Goal: Task Accomplishment & Management: Manage account settings

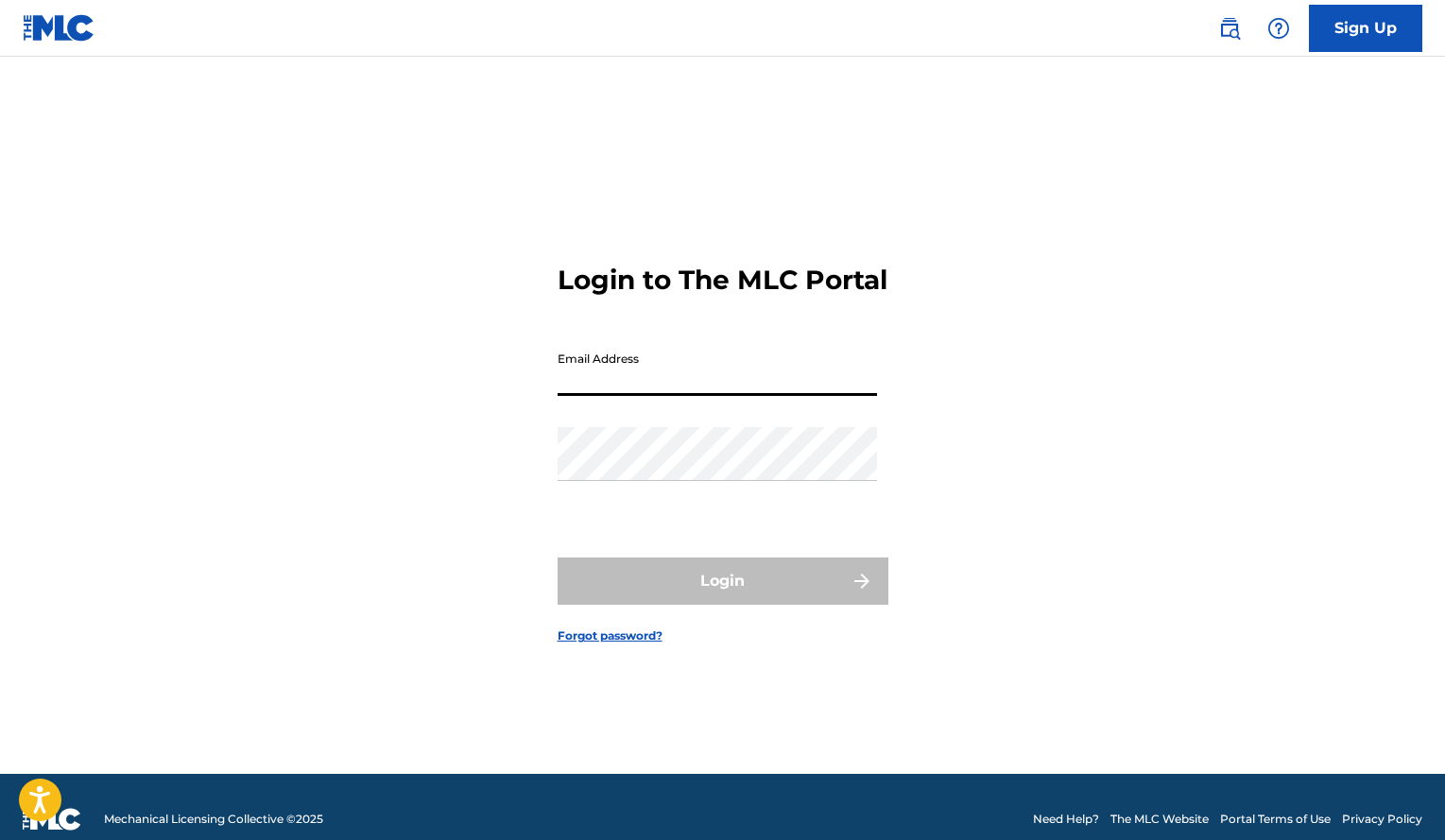
click at [654, 394] on input "Email Address" at bounding box center [717, 369] width 320 height 54
type input "[EMAIL_ADDRESS][DOMAIN_NAME]"
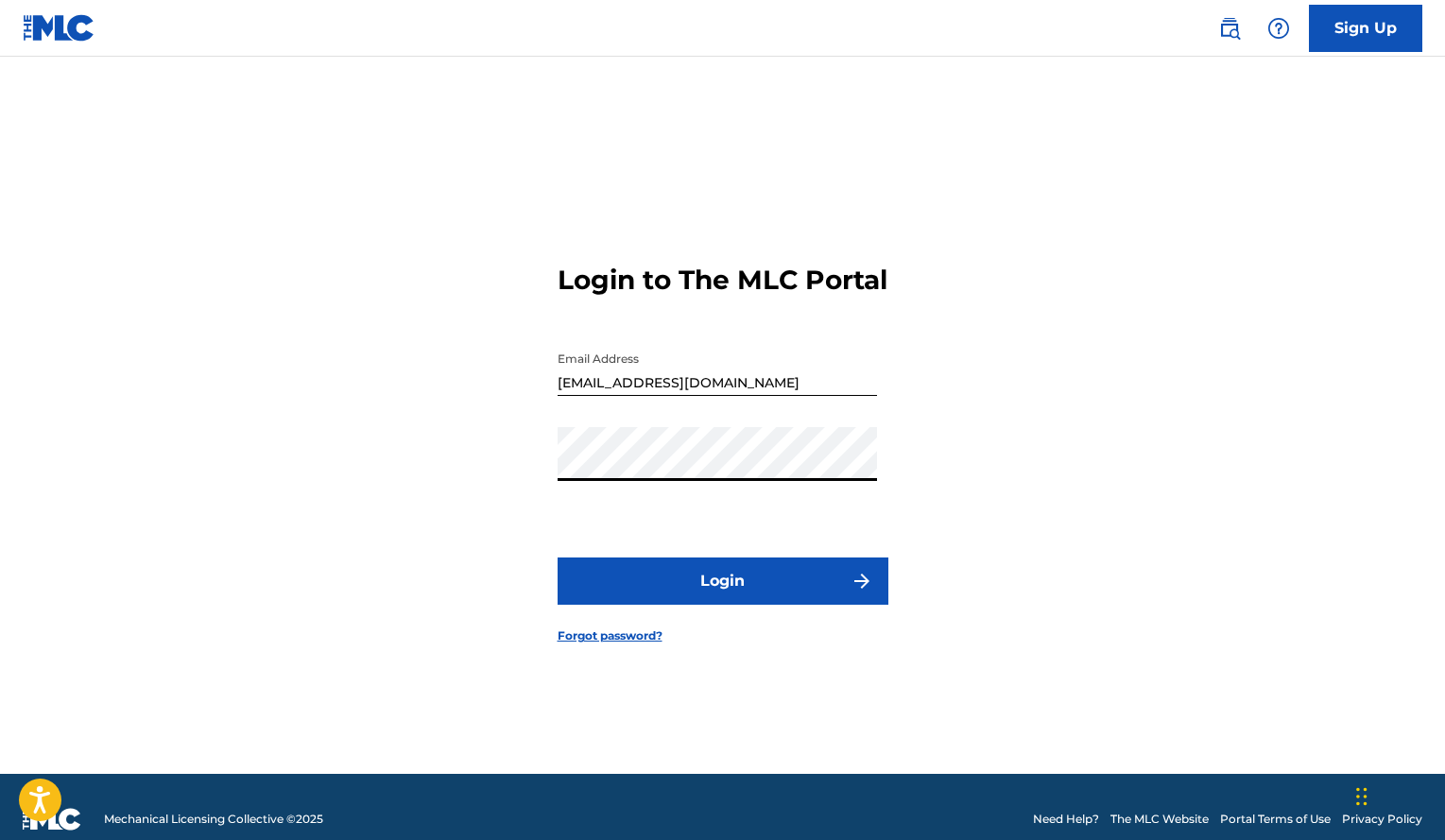
click at [557, 557] on button "Login" at bounding box center [723, 581] width 331 height 48
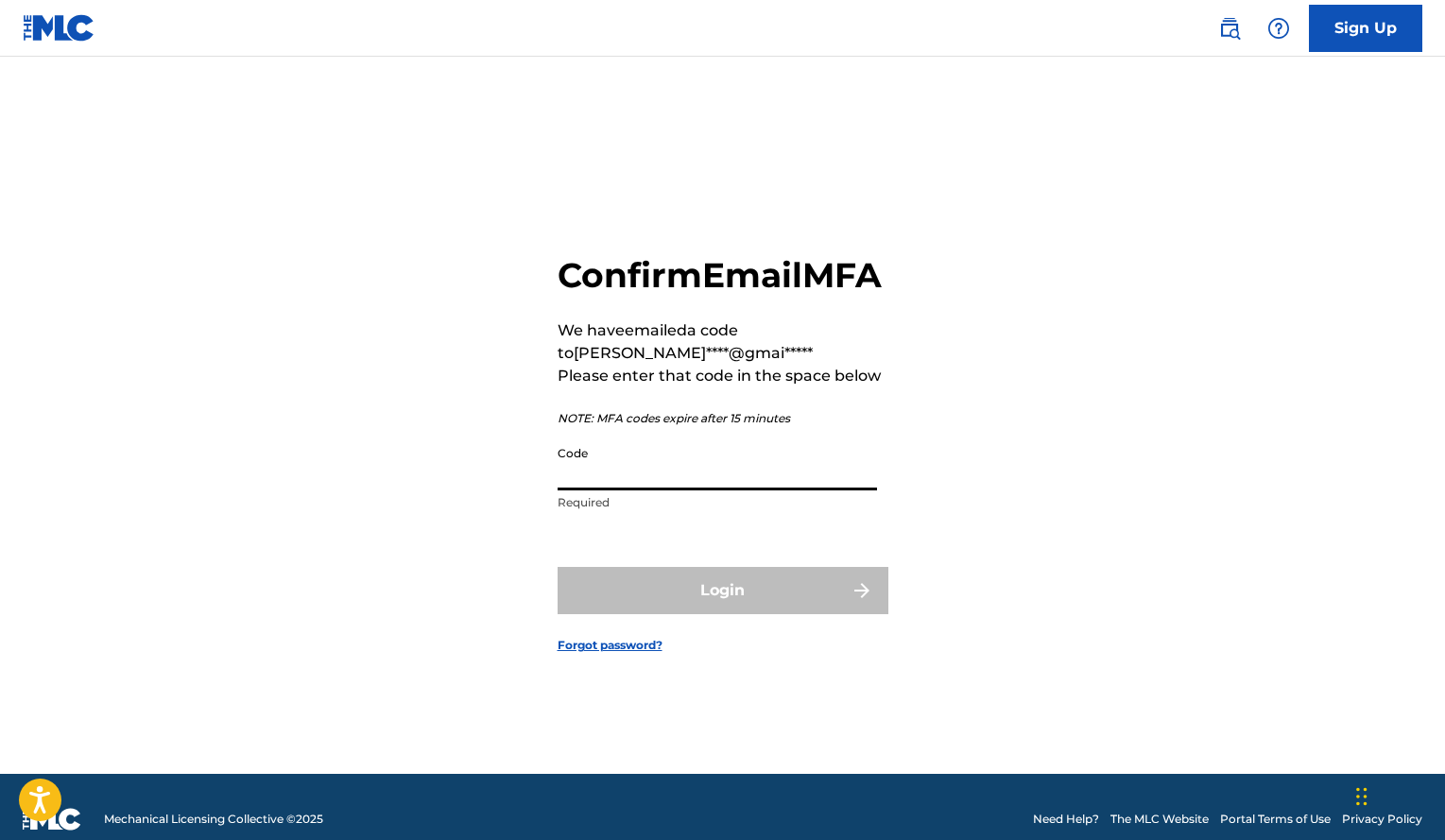
click at [679, 491] on input "Code" at bounding box center [717, 463] width 320 height 54
paste input "089517"
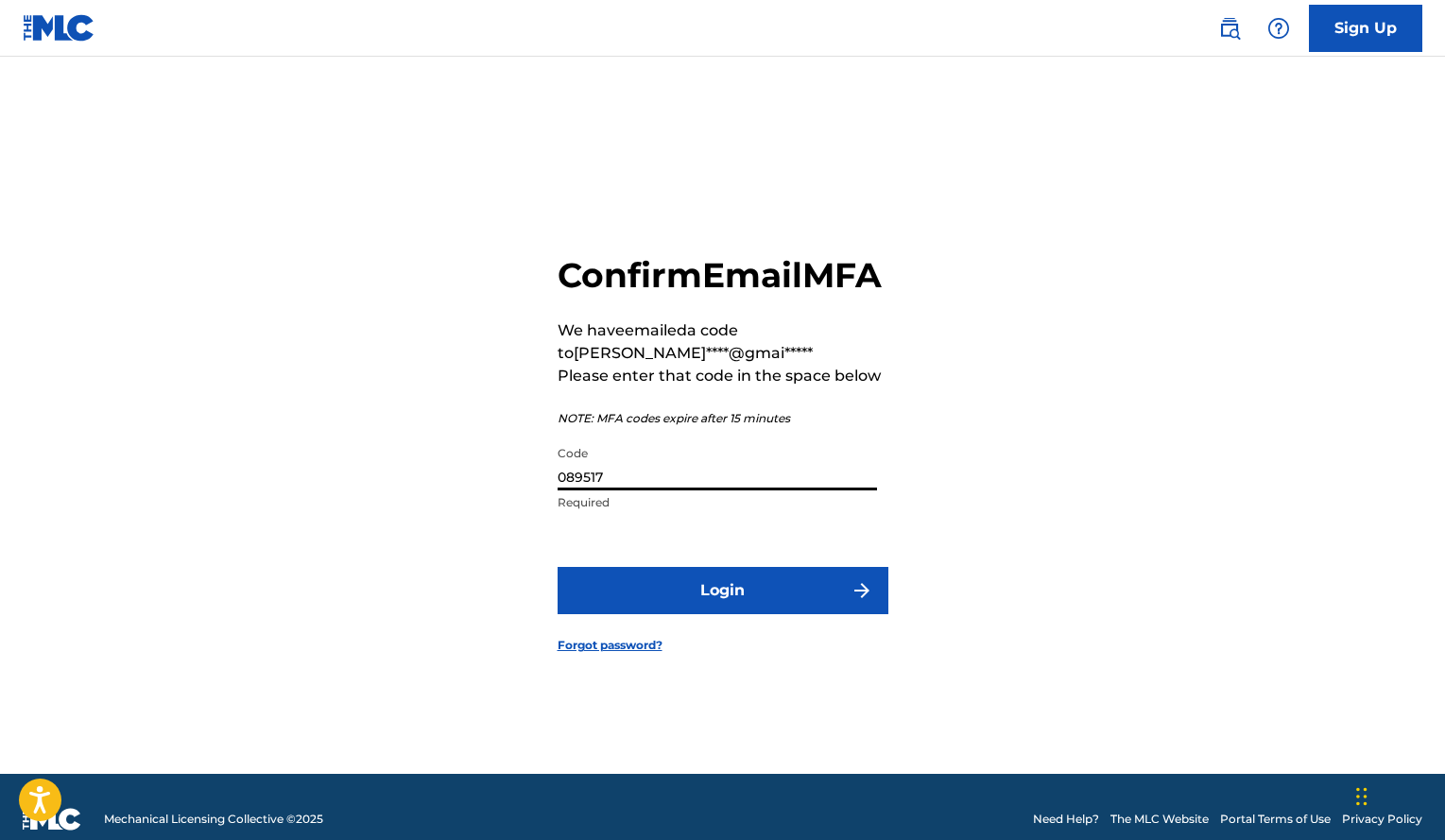
type input "089517"
click at [557, 567] on button "Login" at bounding box center [723, 591] width 331 height 48
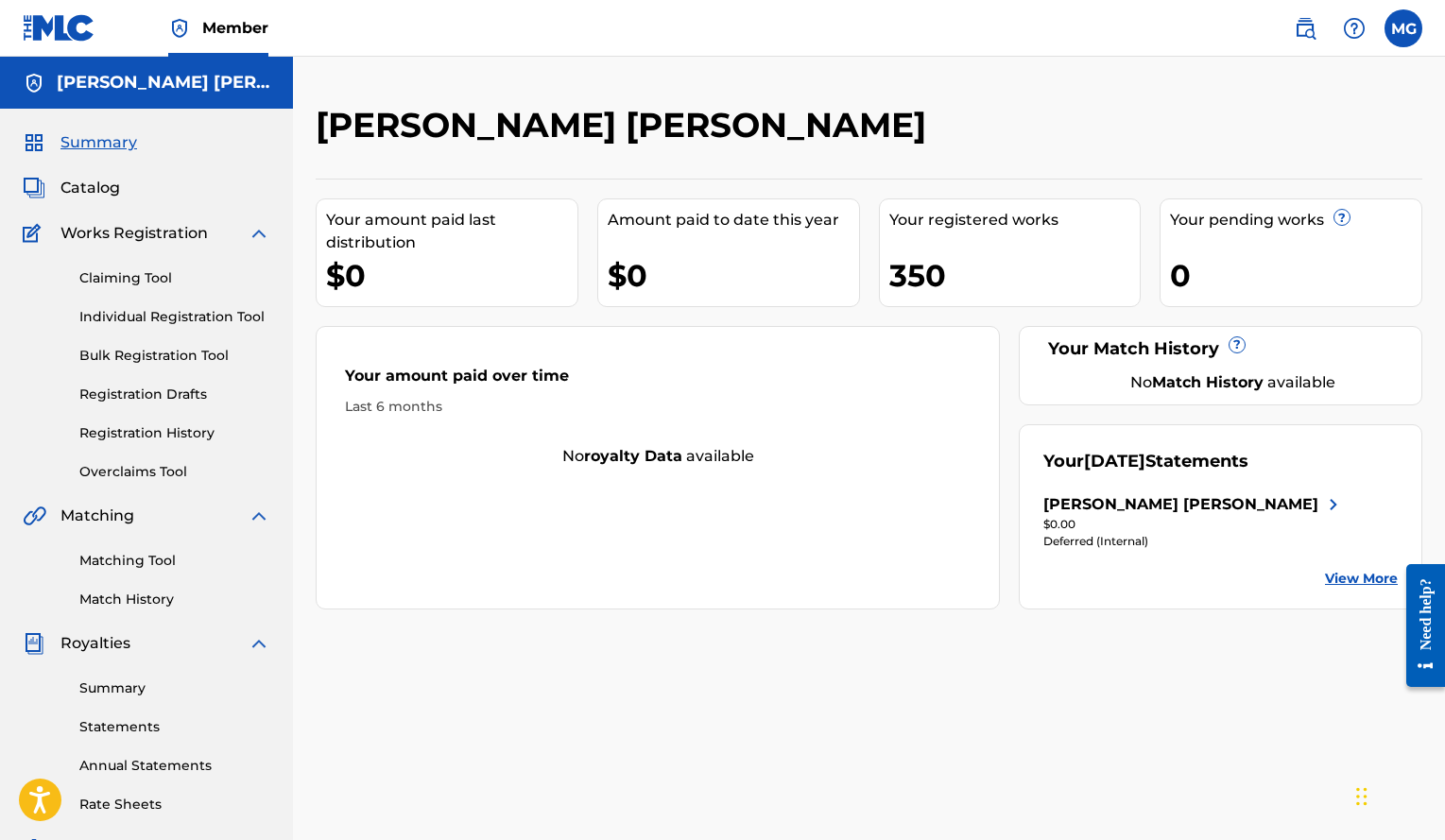
click at [1359, 583] on link "View More" at bounding box center [1361, 578] width 73 height 20
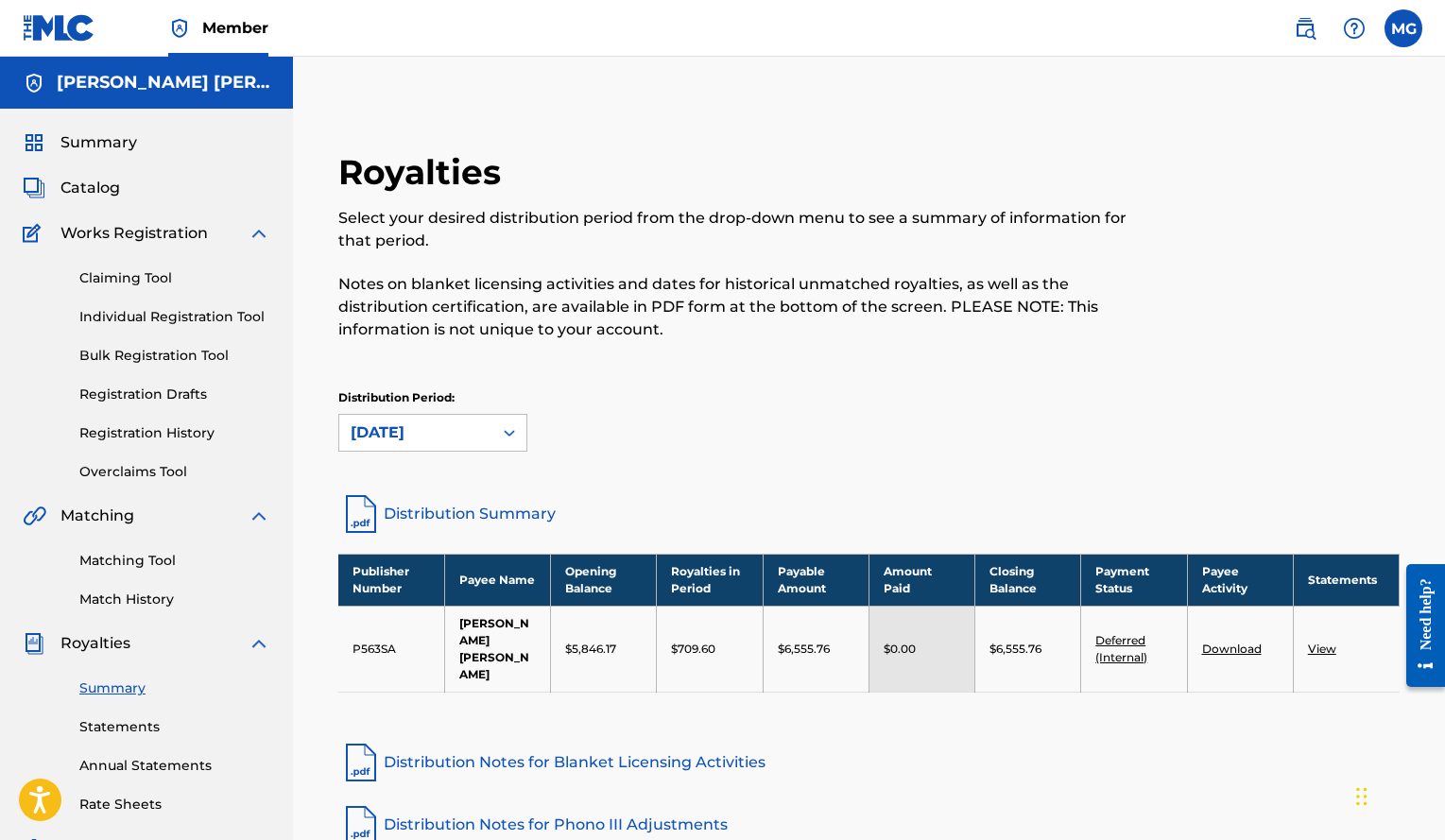
click at [44, 28] on img at bounding box center [59, 28] width 73 height 28
